Goal: Information Seeking & Learning: Learn about a topic

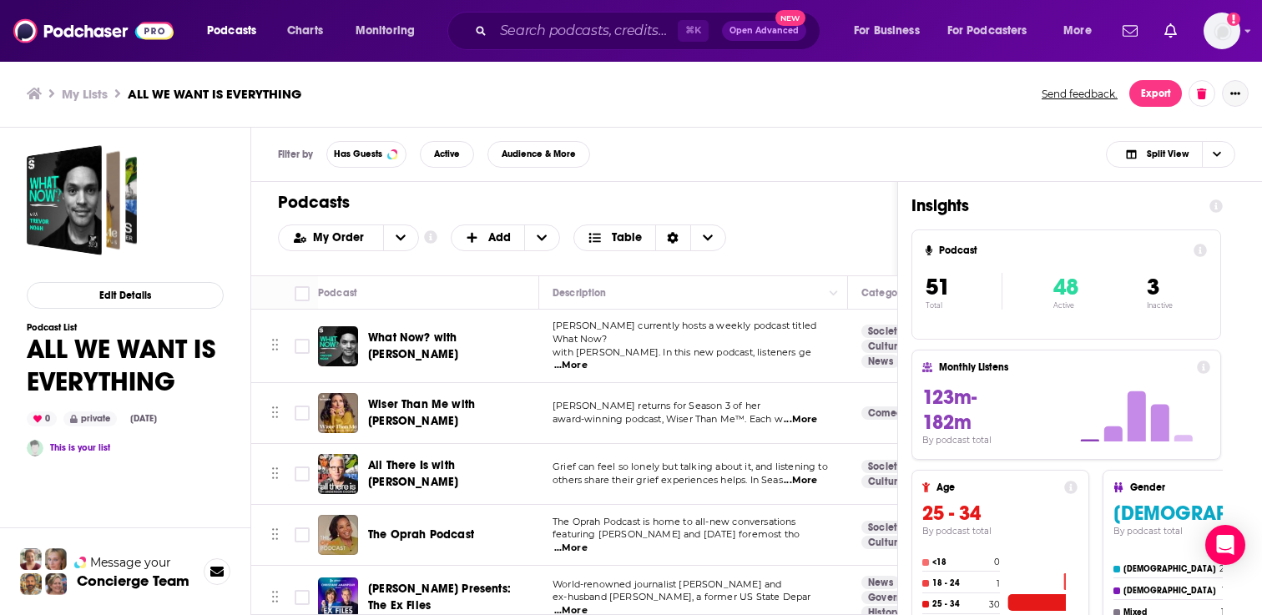
click at [1234, 93] on icon "Show More Button" at bounding box center [1235, 93] width 10 height 10
click at [1124, 259] on button "Share" at bounding box center [1178, 257] width 160 height 31
click at [950, 103] on div "My Lists ALL WE WANT IS EVERYTHING Send feedback. Export" at bounding box center [631, 93] width 1209 height 27
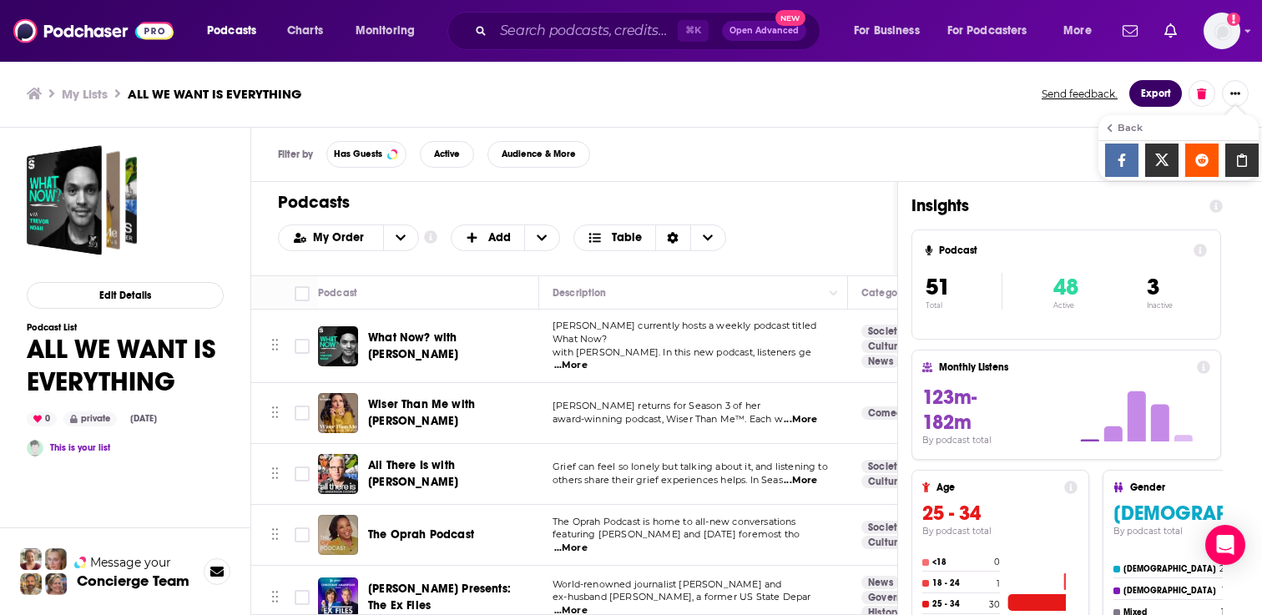
click at [1160, 98] on button "Export" at bounding box center [1155, 93] width 53 height 27
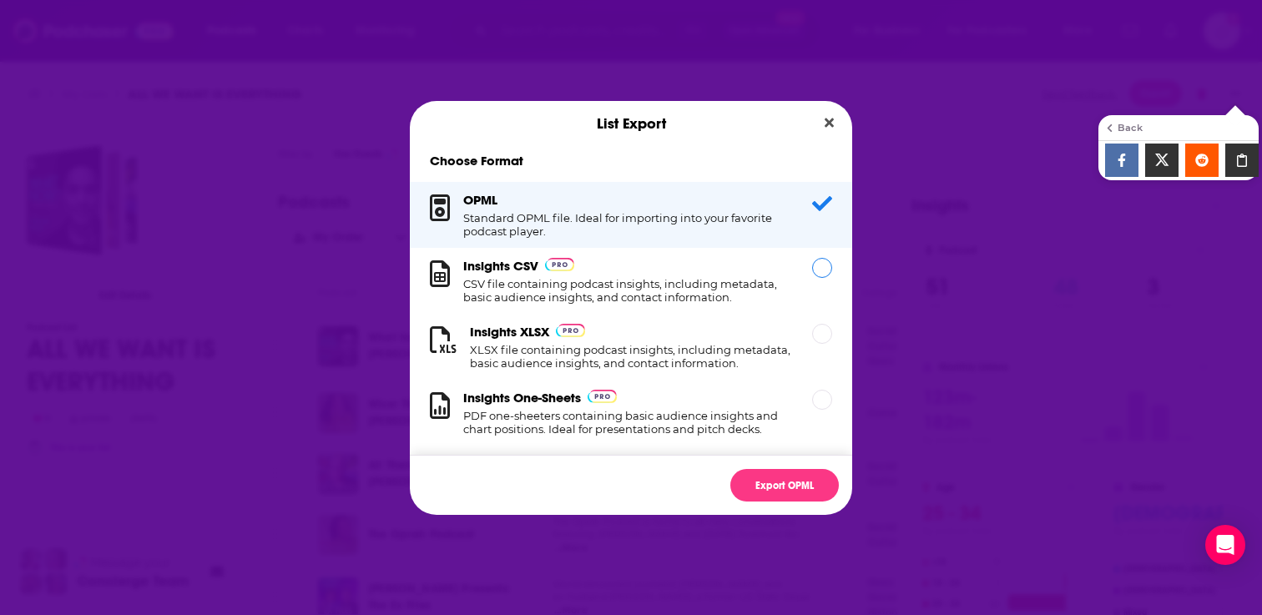
scroll to position [17, 0]
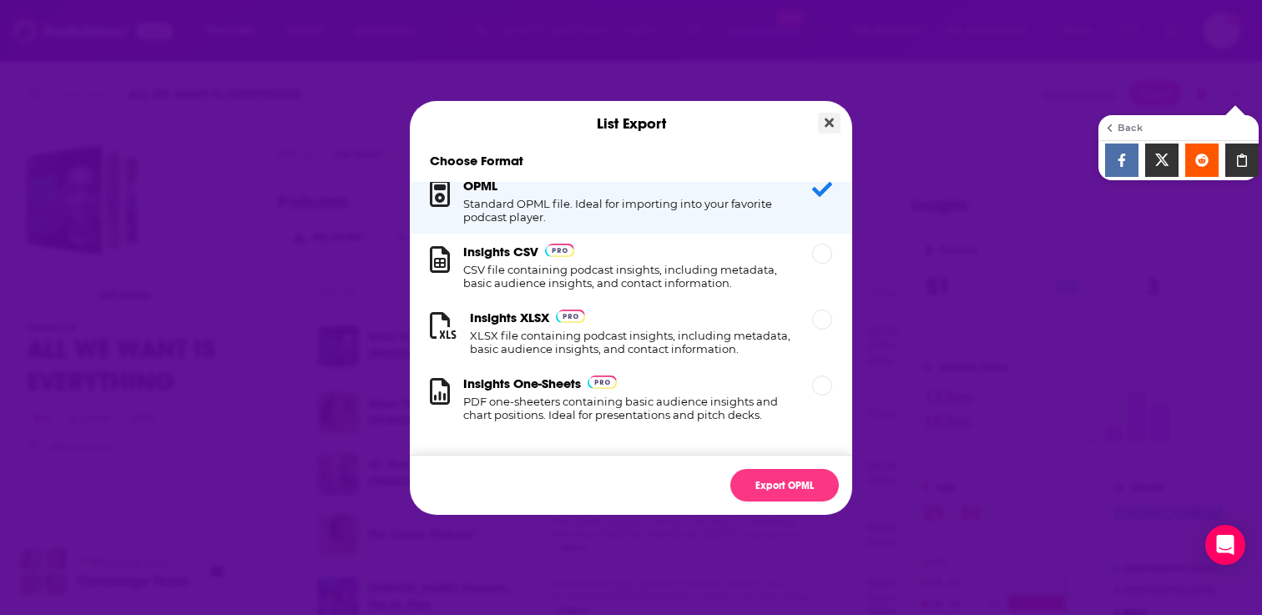
click at [826, 116] on icon "Close" at bounding box center [829, 122] width 9 height 13
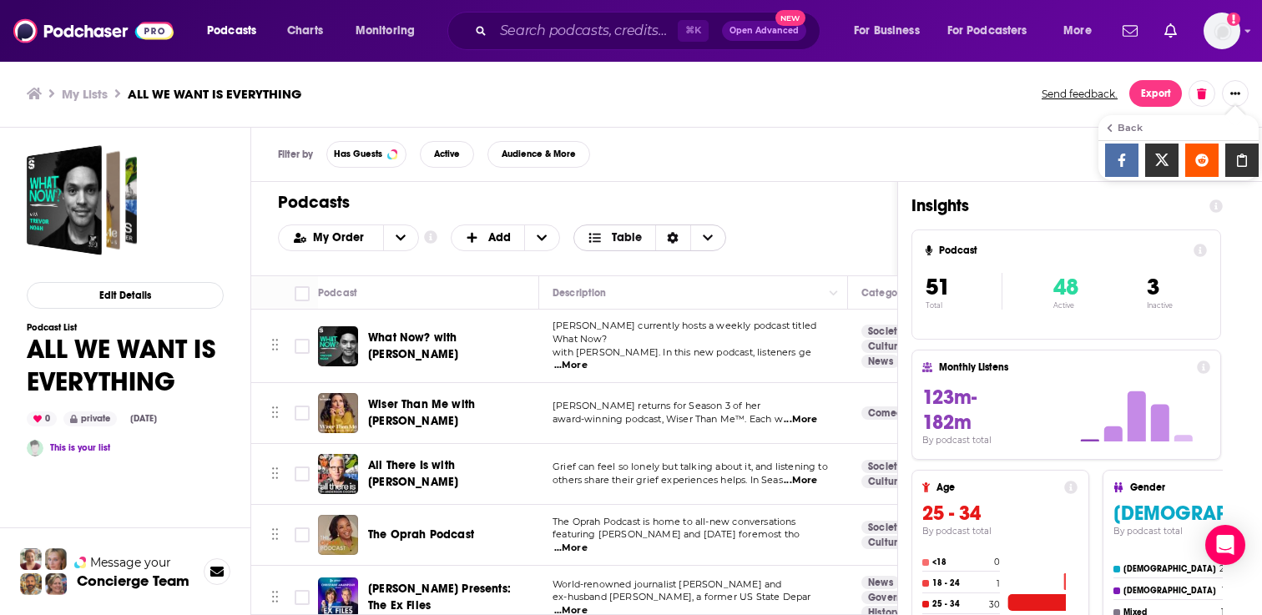
click at [671, 243] on div "Sort Direction" at bounding box center [672, 237] width 35 height 25
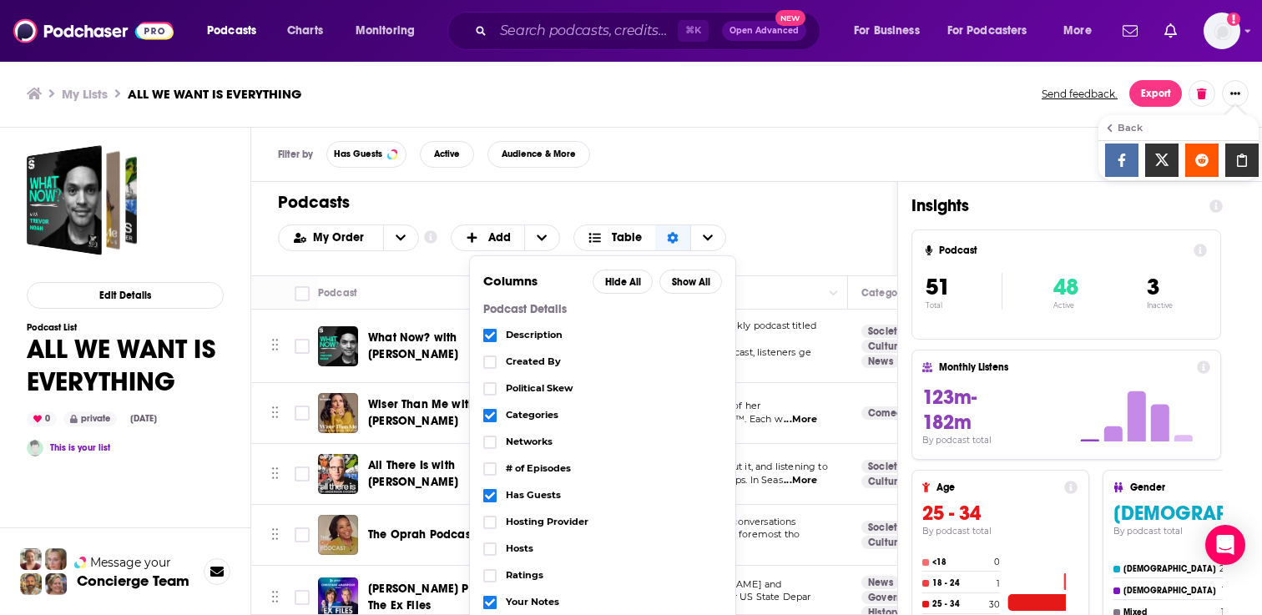
click at [703, 186] on div "Podcasts Add My Order Customize Your List Order Select the “My Order” sort and …" at bounding box center [574, 228] width 646 height 93
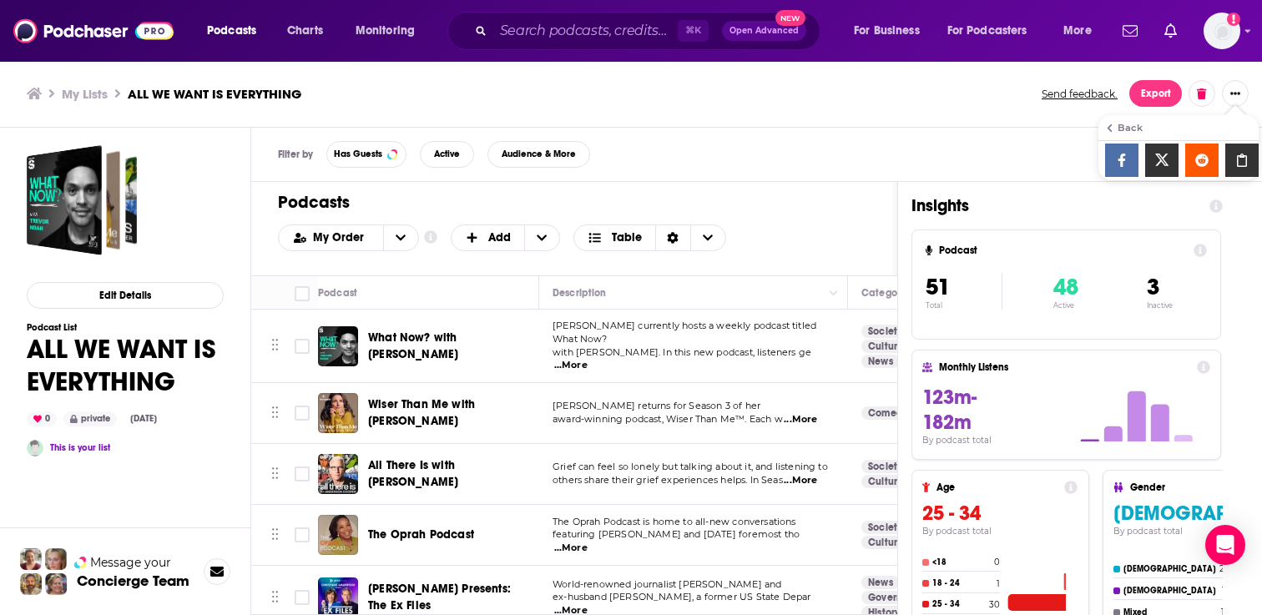
click at [83, 449] on link "This is your list" at bounding box center [80, 447] width 60 height 11
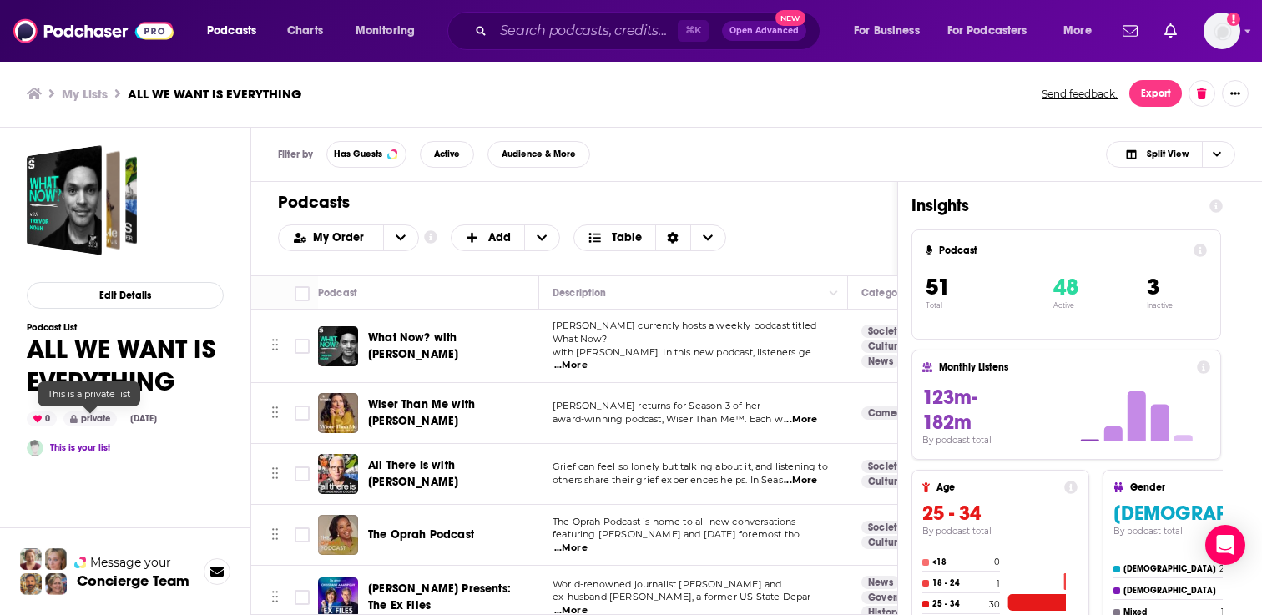
click at [97, 419] on div "private" at bounding box center [89, 419] width 53 height 15
click at [156, 299] on button "Edit Details" at bounding box center [125, 295] width 197 height 27
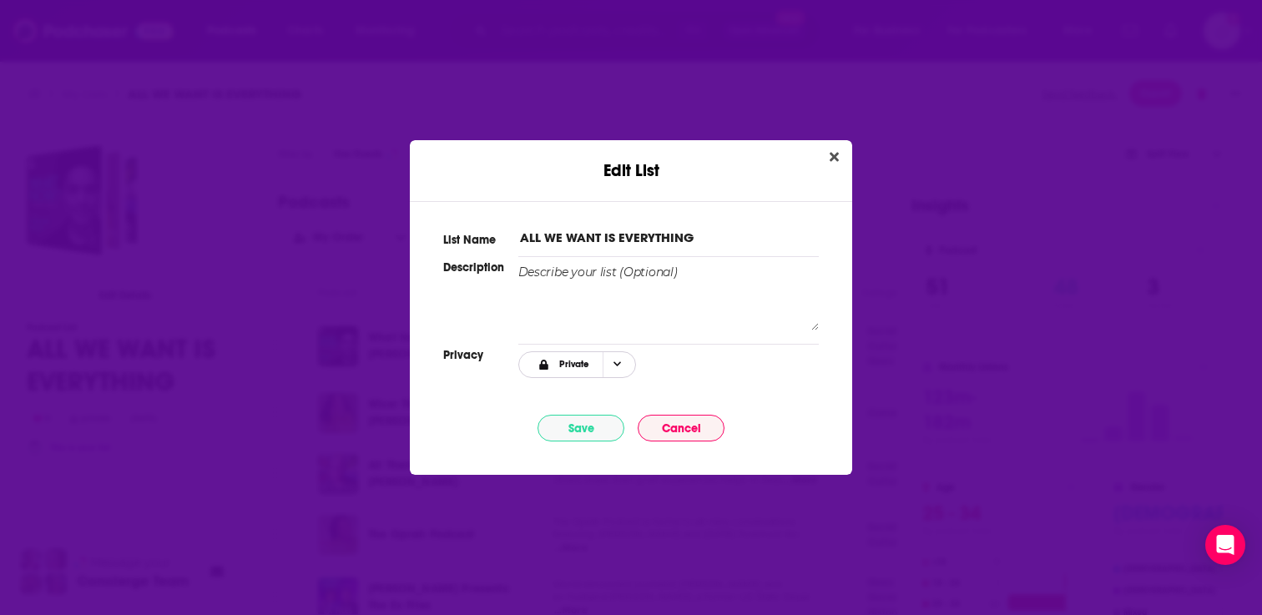
click at [619, 368] on icon "Choose Privacy" at bounding box center [618, 364] width 8 height 9
click at [589, 425] on span "Link Only" at bounding box center [604, 420] width 104 height 9
click at [589, 425] on button "Save" at bounding box center [581, 428] width 87 height 27
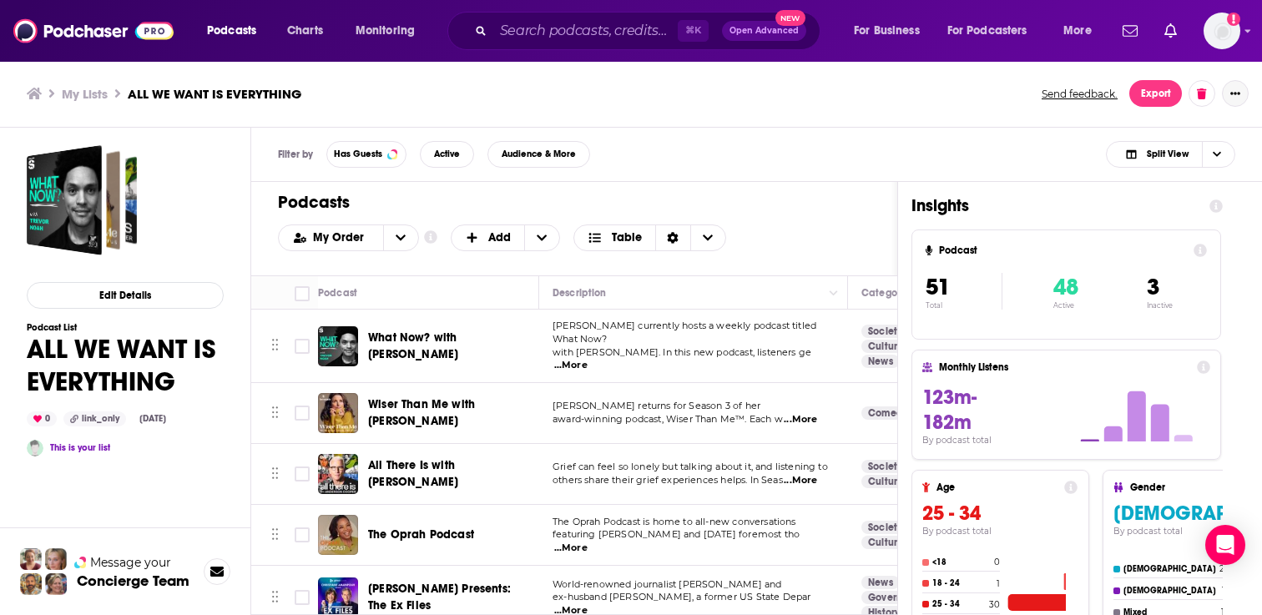
click at [1230, 89] on icon "Show More Button" at bounding box center [1235, 93] width 10 height 10
click at [1136, 265] on button "Share" at bounding box center [1178, 257] width 160 height 31
click at [1243, 160] on icon "Show additional menu" at bounding box center [1241, 160] width 33 height 13
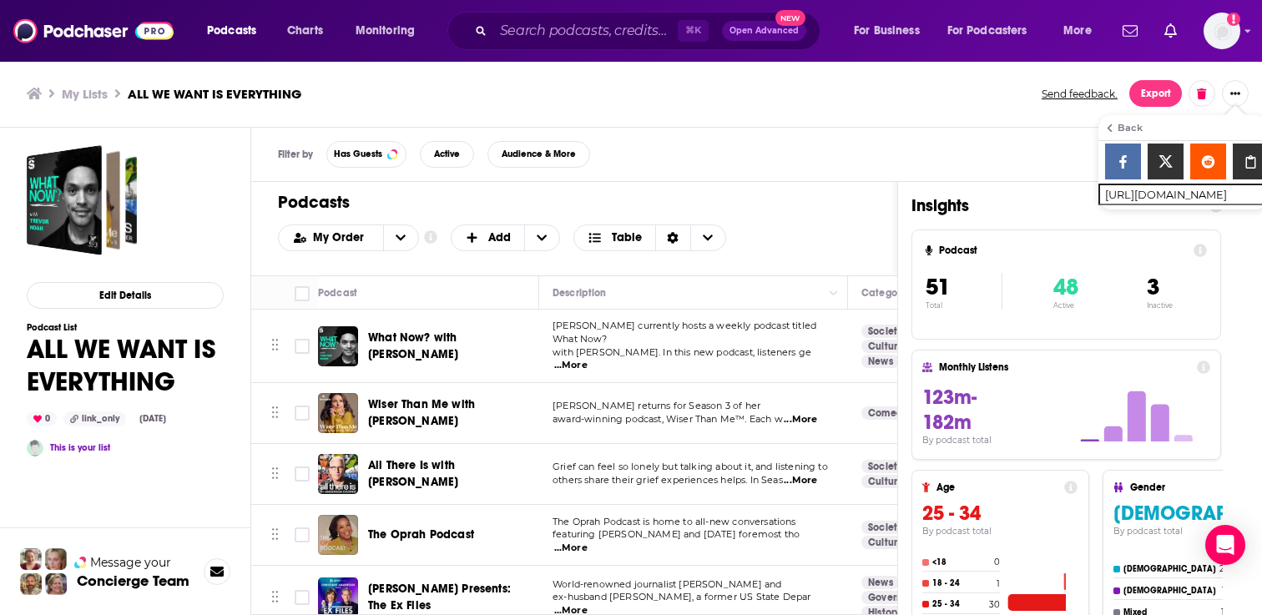
click at [664, 121] on div "My Lists ALL WE WANT IS EVERYTHING Send feedback. Export" at bounding box center [631, 94] width 1262 height 68
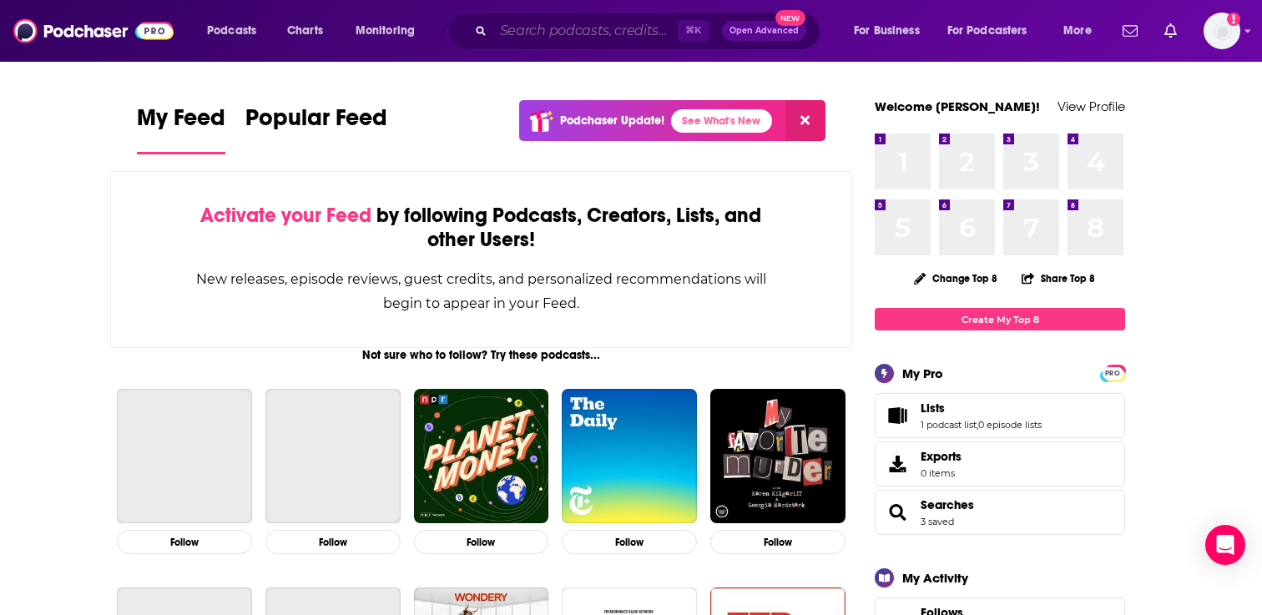
click at [554, 36] on input "Search podcasts, credits, & more..." at bounding box center [585, 31] width 184 height 27
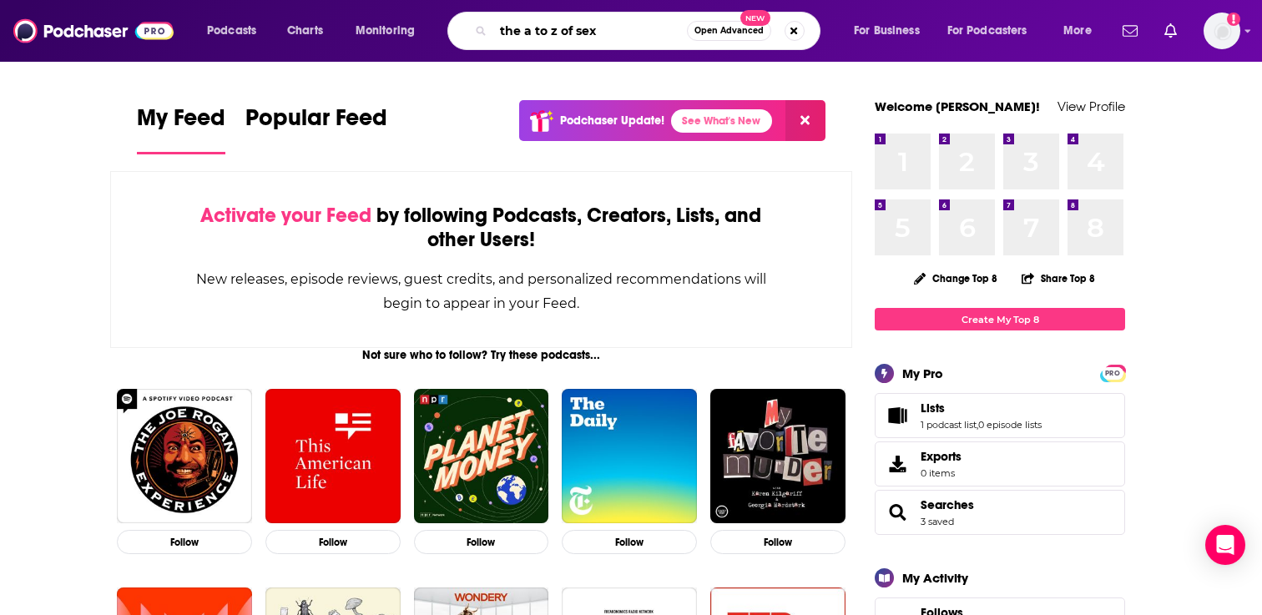
type input "the a to z of sex"
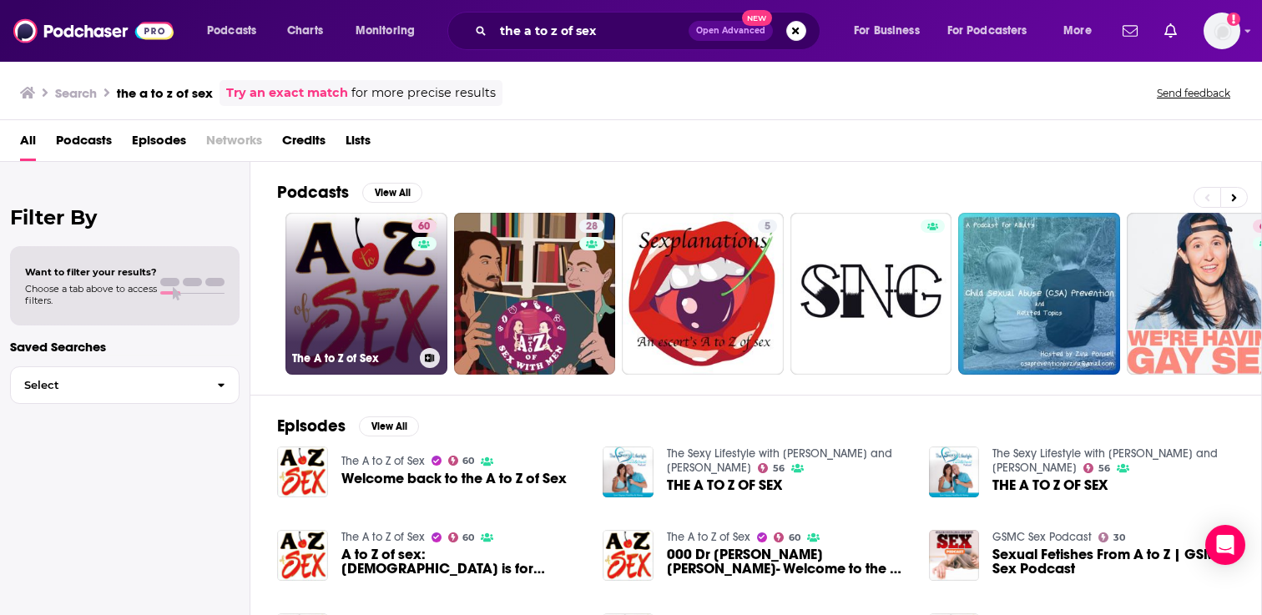
click at [336, 295] on link "60 The A to Z of Sex" at bounding box center [366, 294] width 162 height 162
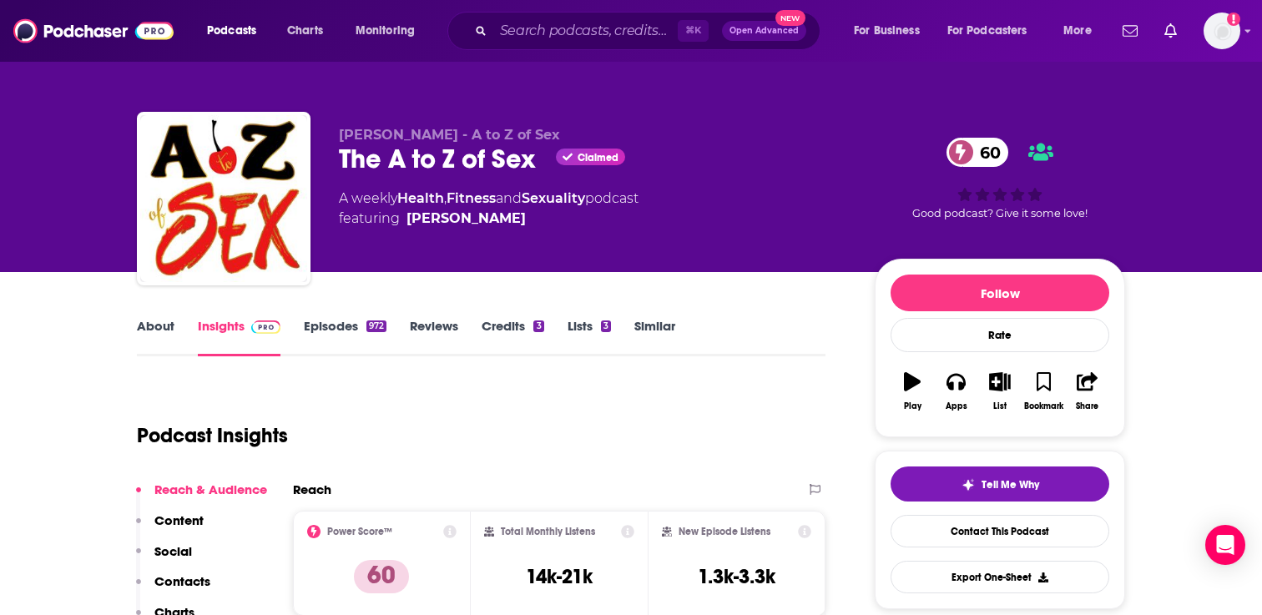
click at [342, 327] on link "Episodes 972" at bounding box center [345, 337] width 83 height 38
